Goal: Navigation & Orientation: Find specific page/section

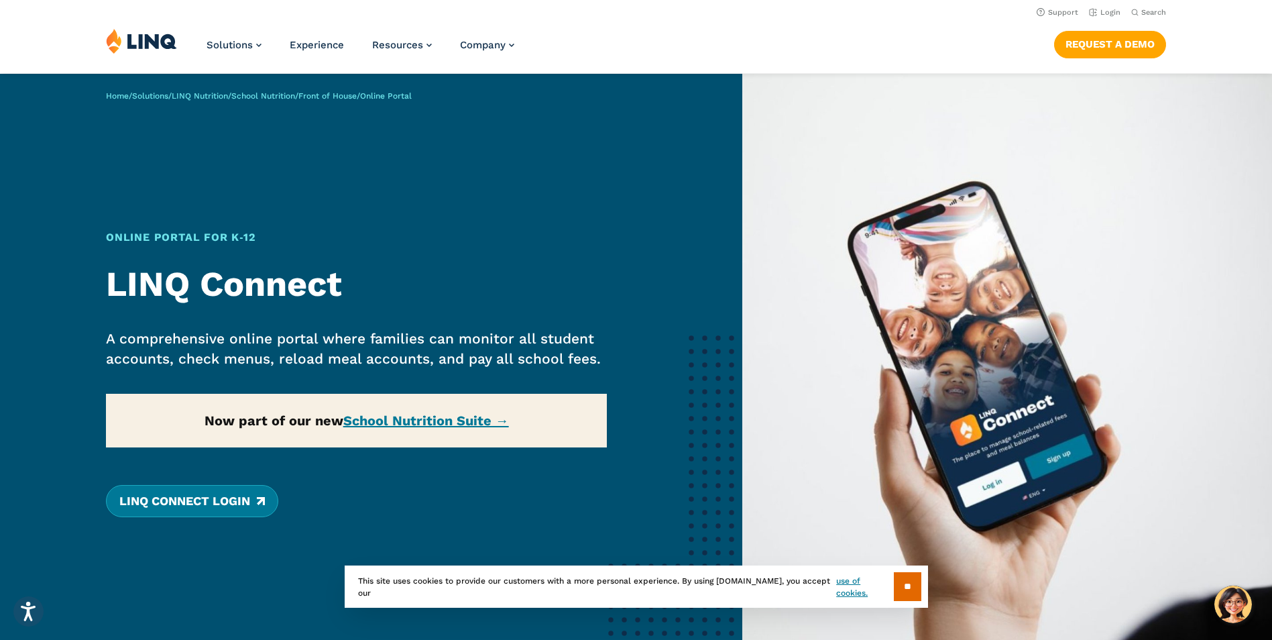
click at [247, 499] on link "LINQ Connect Login" at bounding box center [192, 501] width 172 height 32
click at [467, 419] on div "Home / Solutions / LINQ Nutrition / School Nutrition / Front of House / Online …" at bounding box center [371, 379] width 742 height 610
click at [468, 422] on div "Home / Solutions / LINQ Nutrition / School Nutrition / Front of House / Online …" at bounding box center [371, 379] width 742 height 610
click at [902, 588] on input "**" at bounding box center [907, 586] width 27 height 29
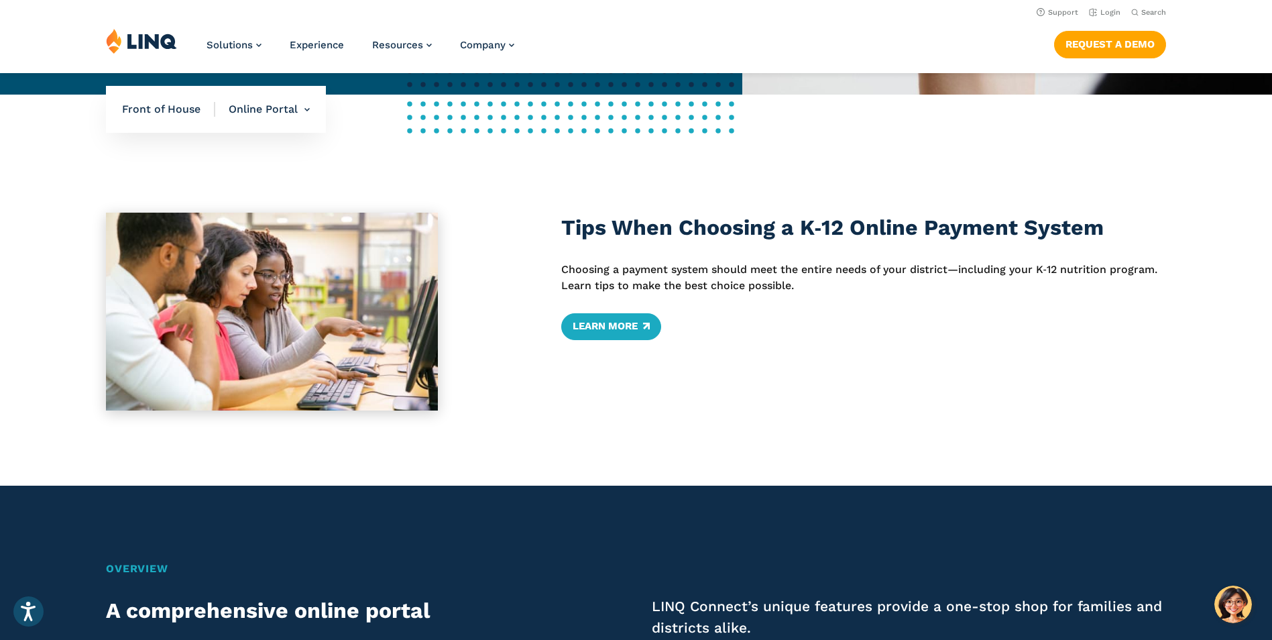
scroll to position [583, 0]
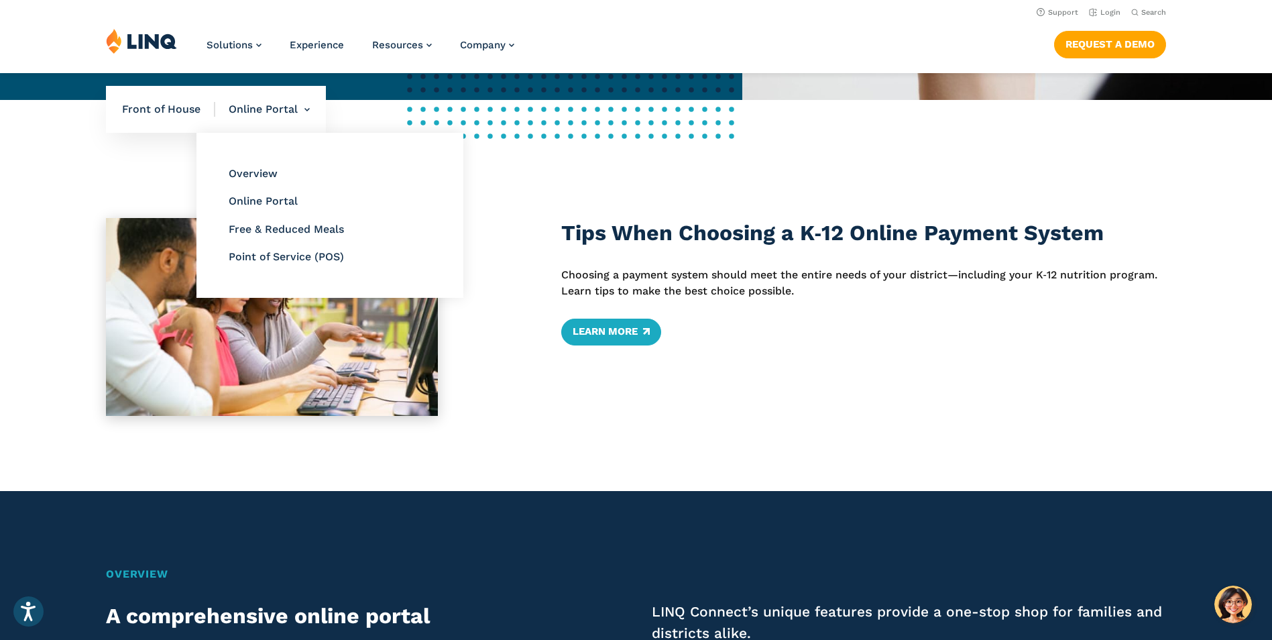
click at [306, 108] on li "Online Portal Overview Online Portal Free & Reduced Meals Point of Service (POS)" at bounding box center [262, 109] width 95 height 47
click at [332, 257] on link "Point of Service (POS)" at bounding box center [286, 256] width 115 height 13
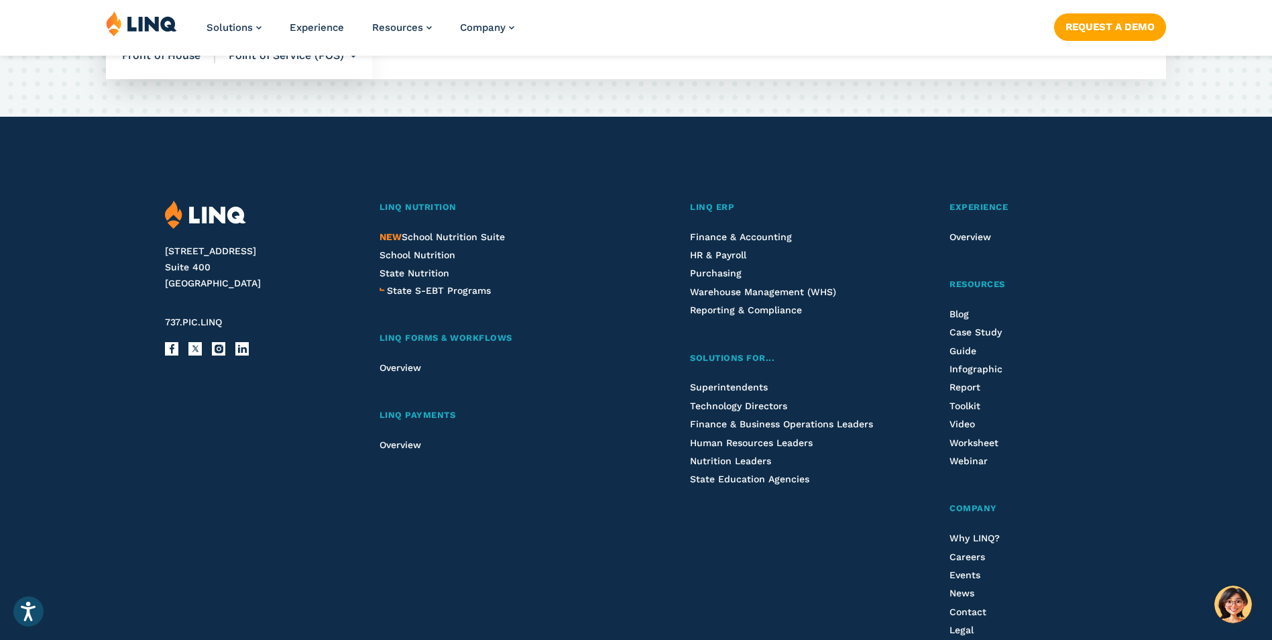
scroll to position [2692, 0]
click at [537, 560] on div "LINQ Nutrition NEW School Nutrition Suite School Nutrition State Nutrition Stat…" at bounding box center [500, 444] width 241 height 489
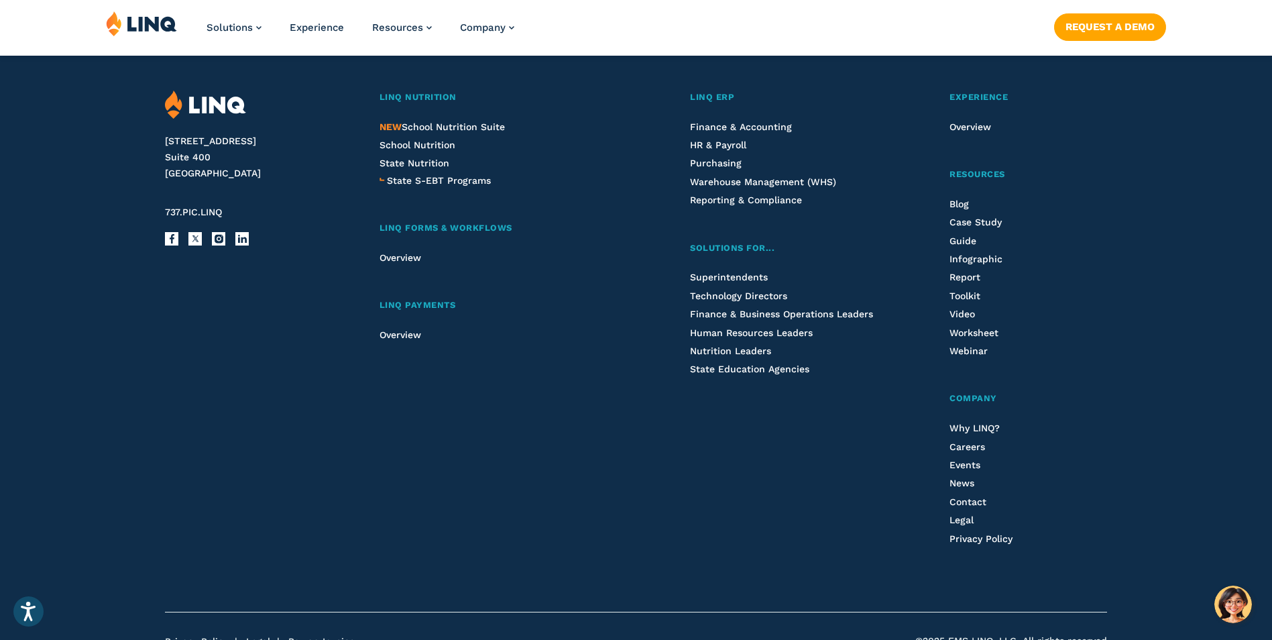
scroll to position [2801, 0]
